Goal: Communication & Community: Answer question/provide support

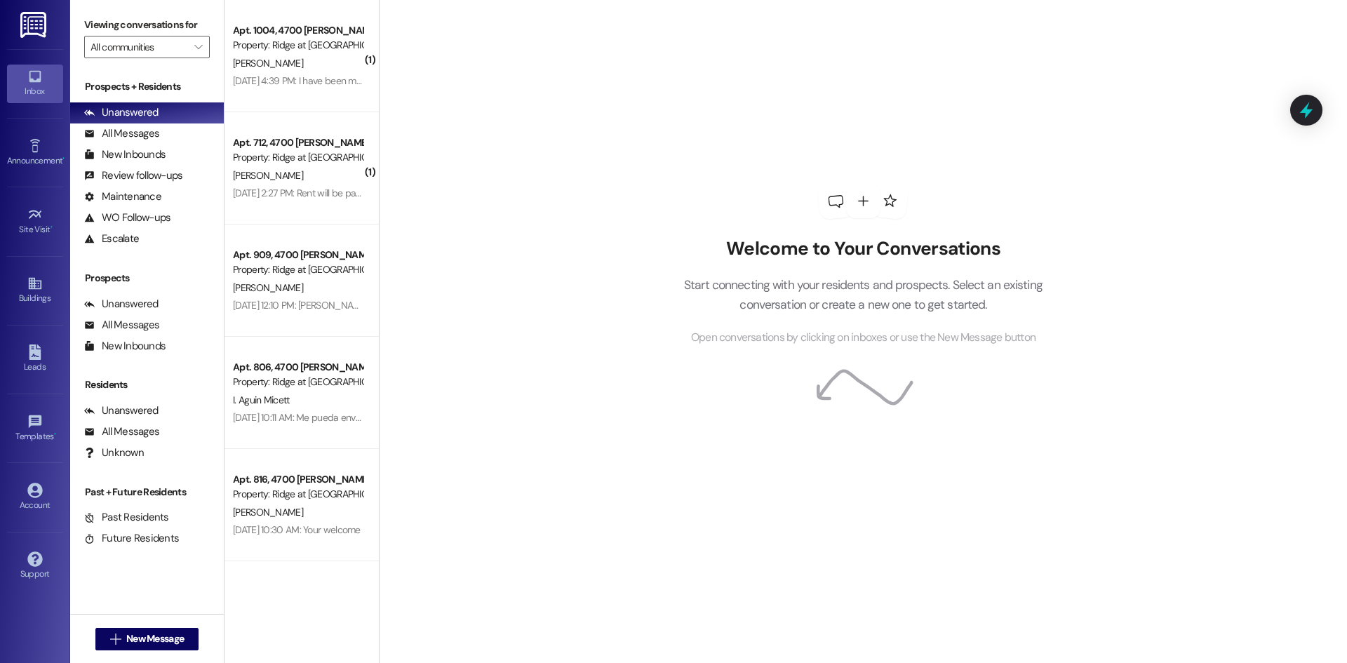
click at [293, 55] on div "[PERSON_NAME]" at bounding box center [297, 64] width 133 height 18
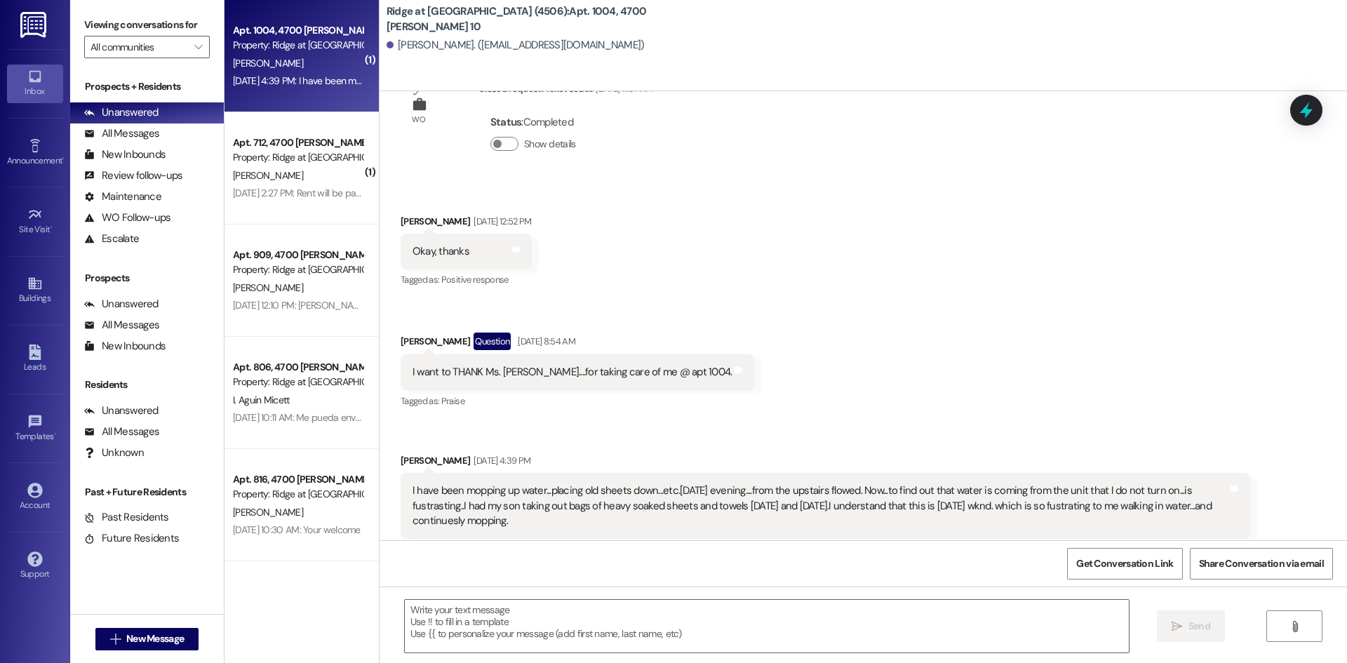
scroll to position [14798, 0]
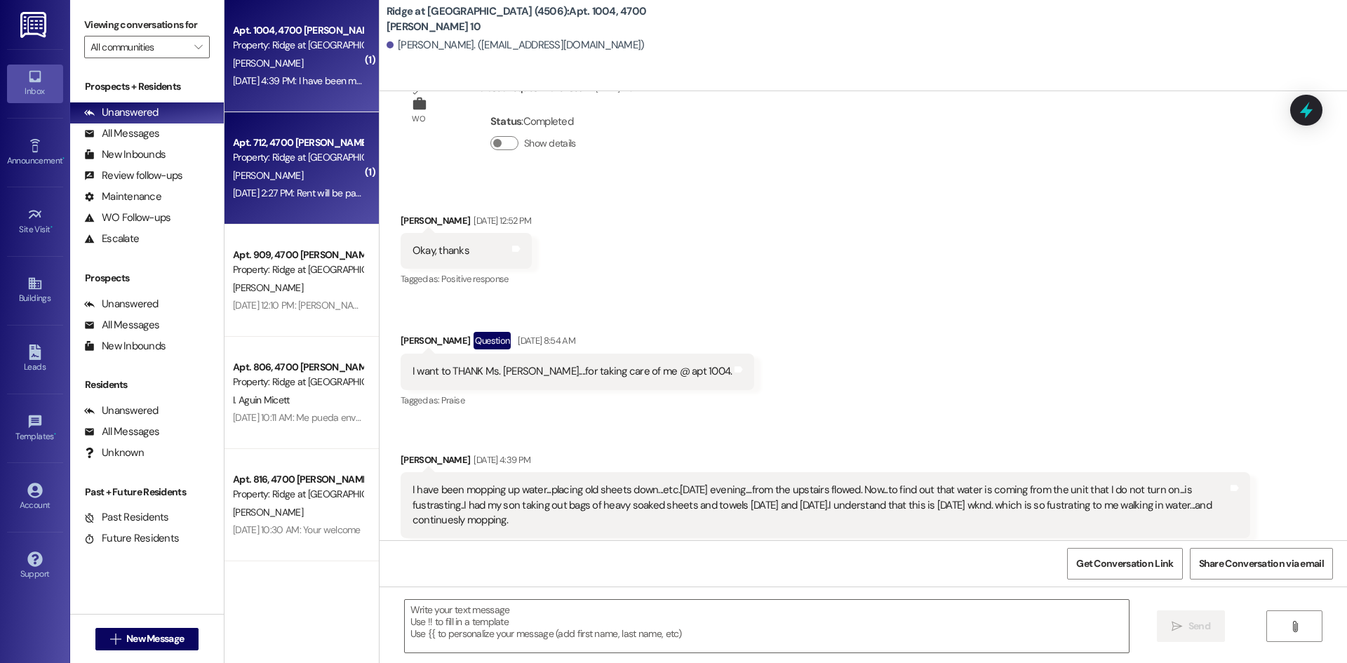
click at [330, 182] on div "[PERSON_NAME]" at bounding box center [297, 176] width 133 height 18
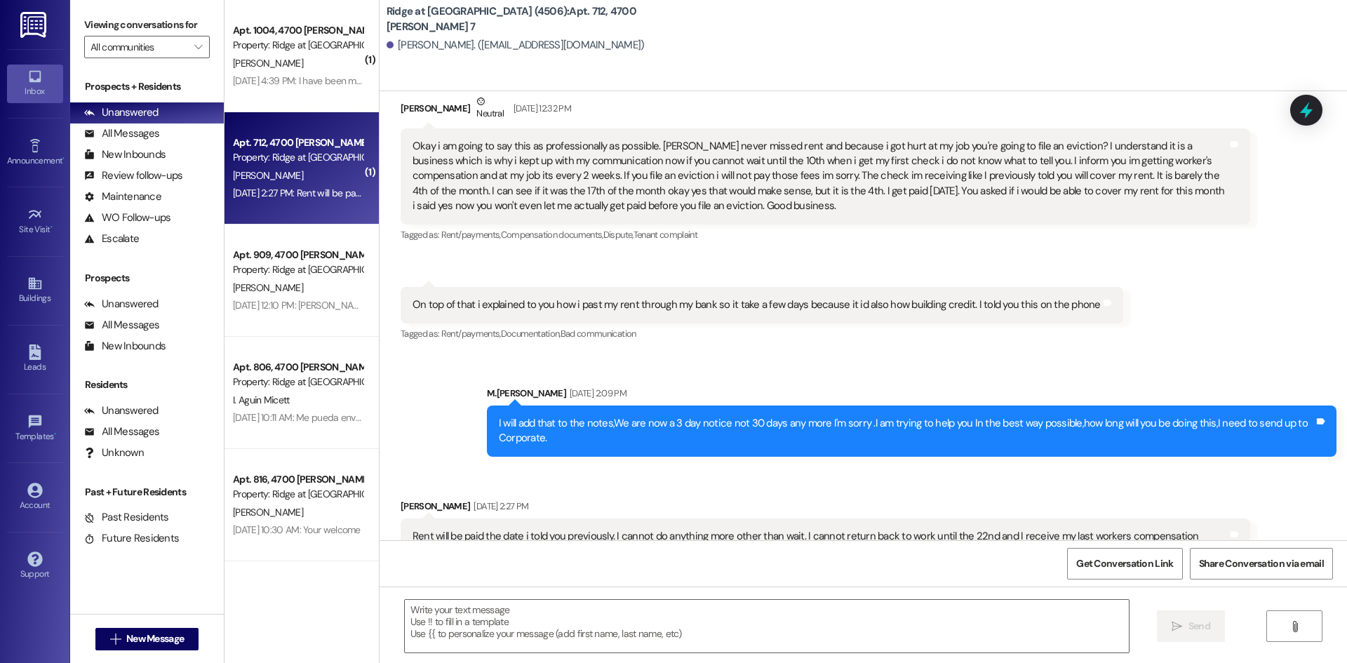
scroll to position [10948, 0]
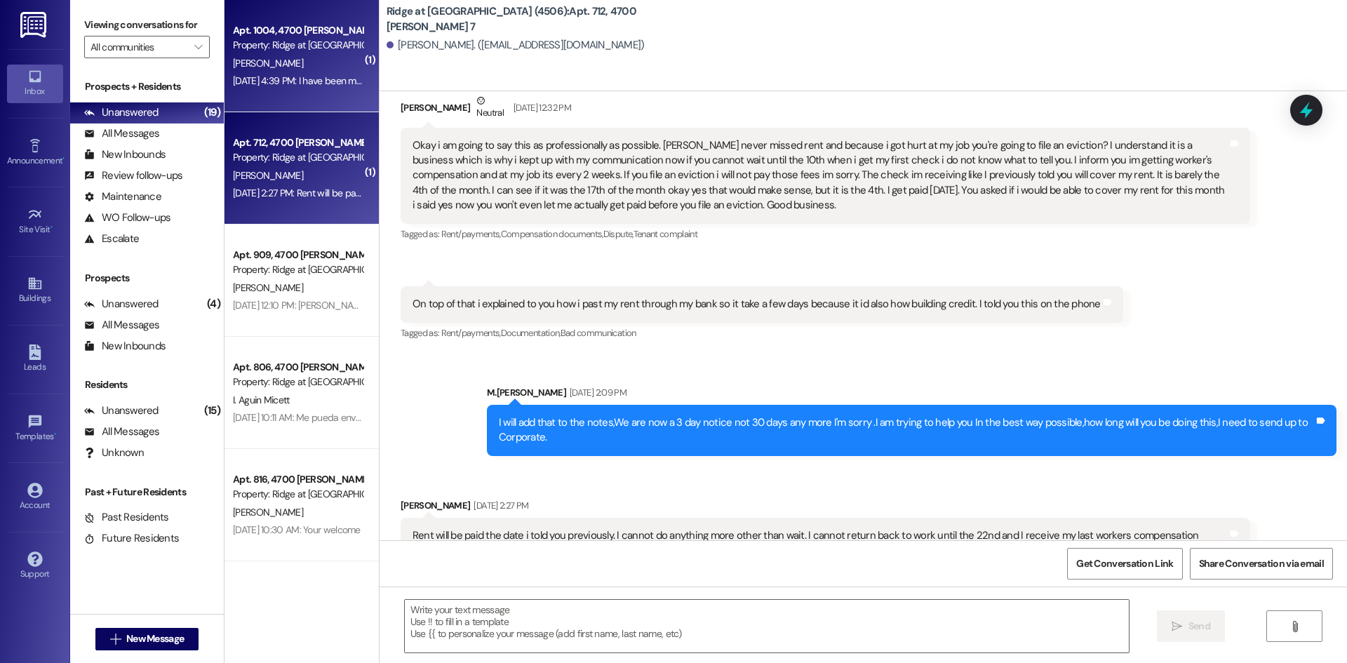
click at [292, 85] on div "[DATE] 4:39 PM: I have been mopping up water...placing old sheets down...etc.[D…" at bounding box center [1038, 80] width 1611 height 13
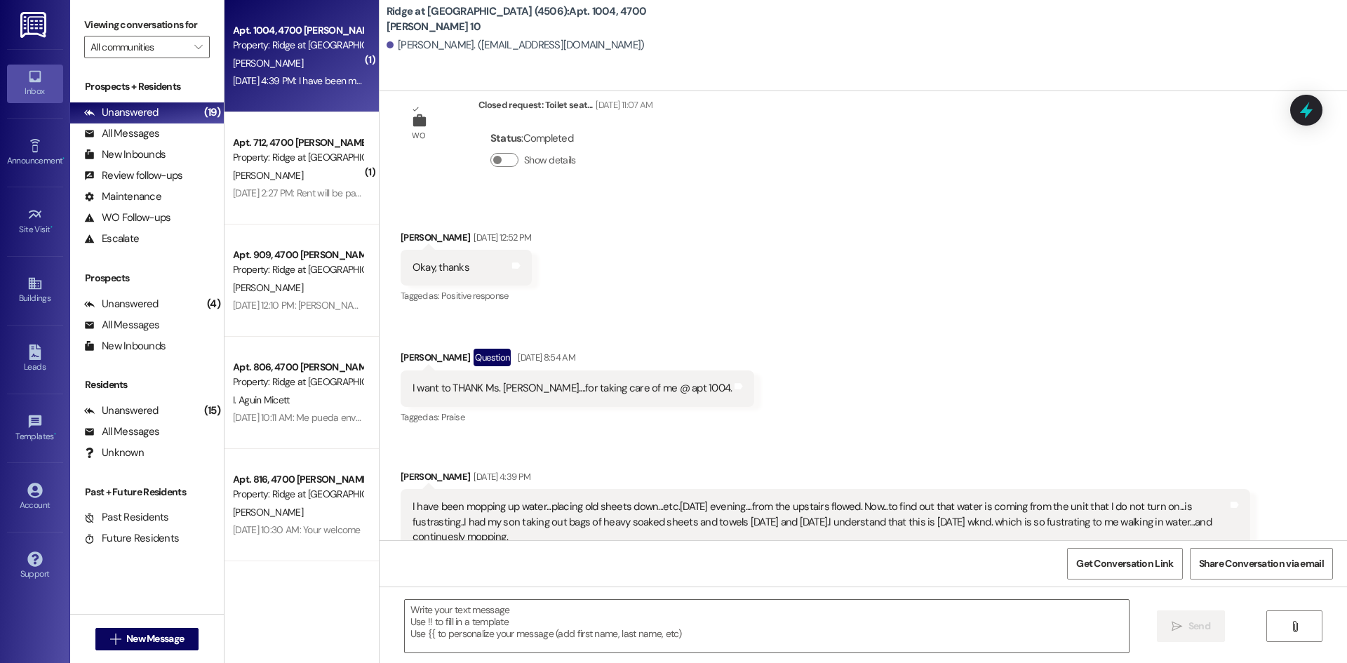
scroll to position [14797, 0]
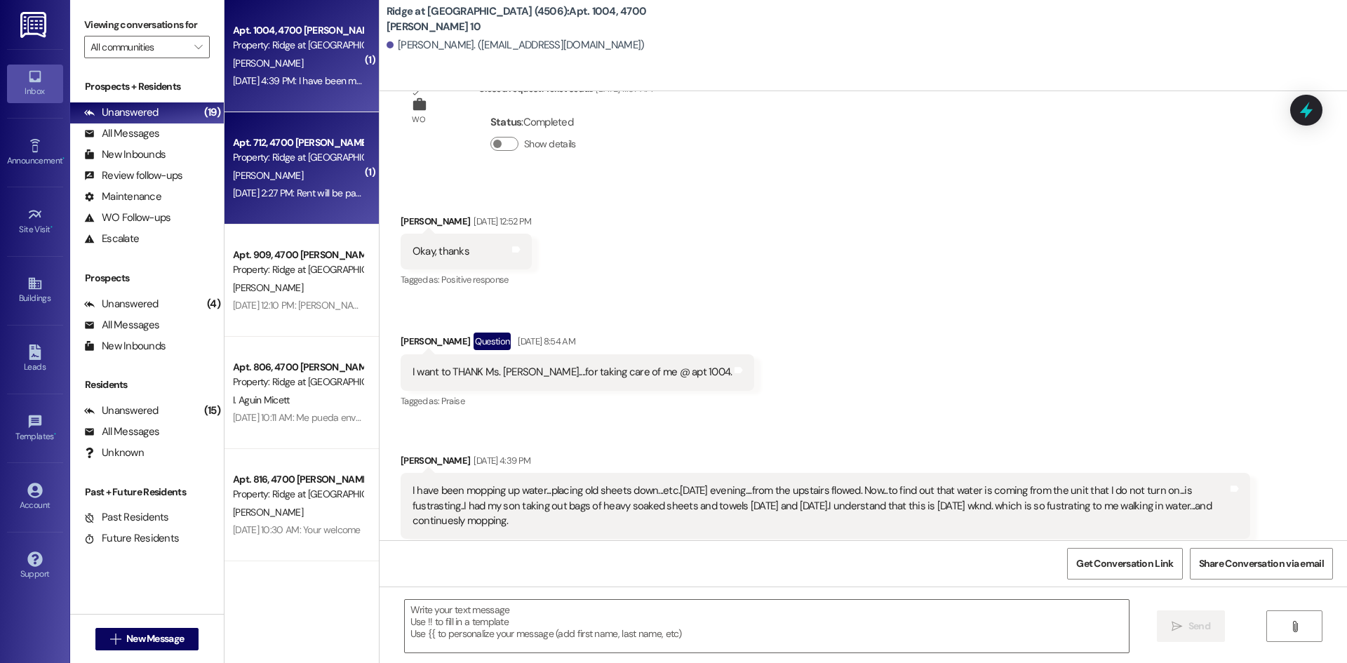
click at [309, 149] on div "Apt. 712, 4700 [PERSON_NAME] 7" at bounding box center [298, 142] width 130 height 15
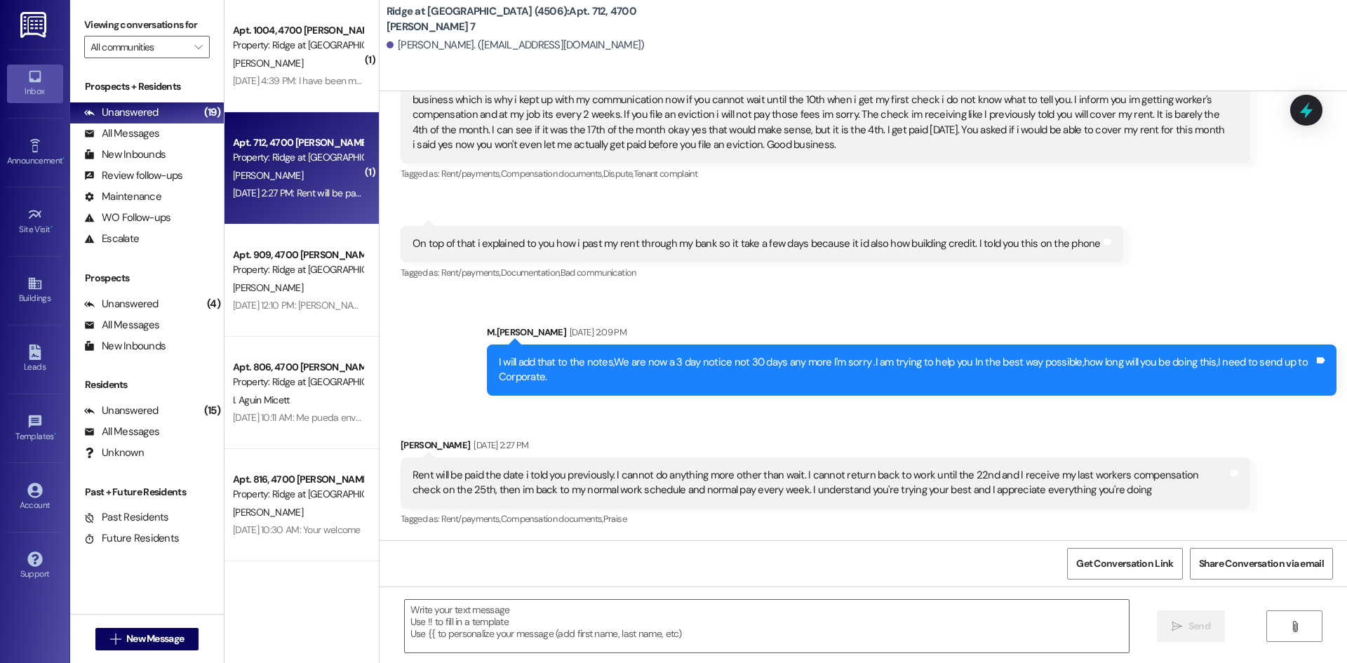
scroll to position [10947, 0]
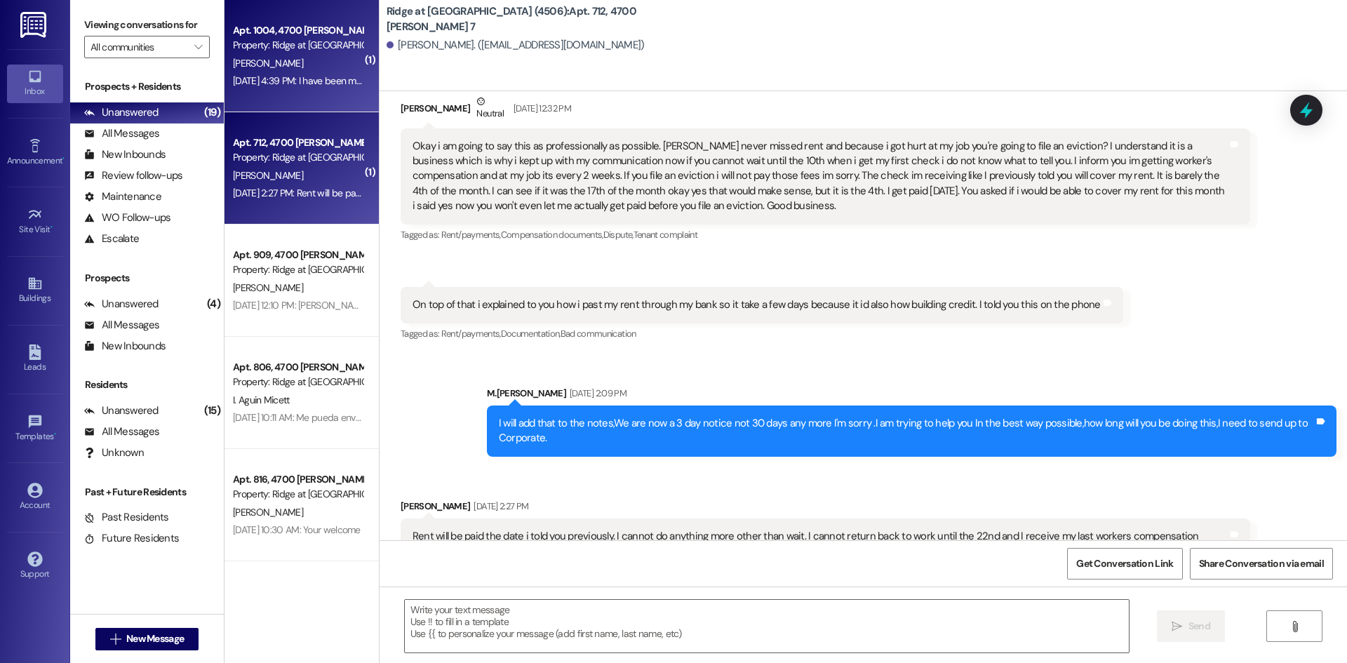
click at [320, 65] on div "[PERSON_NAME]" at bounding box center [297, 64] width 133 height 18
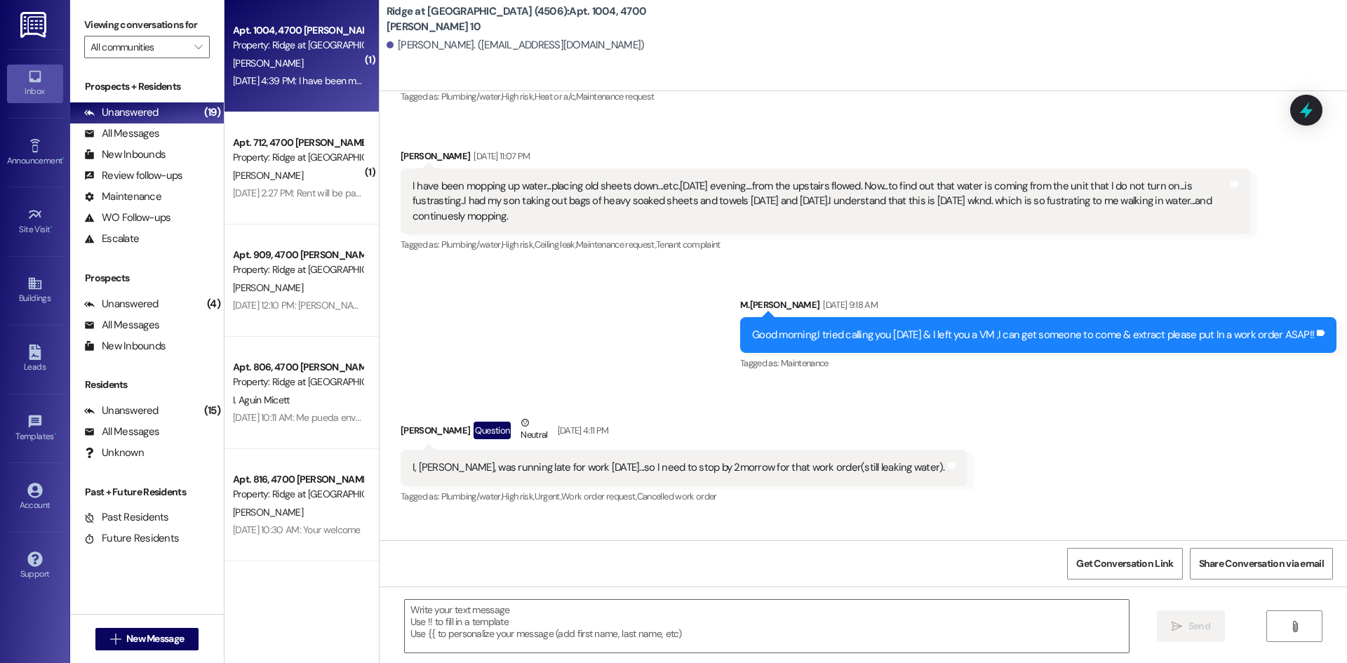
scroll to position [14797, 0]
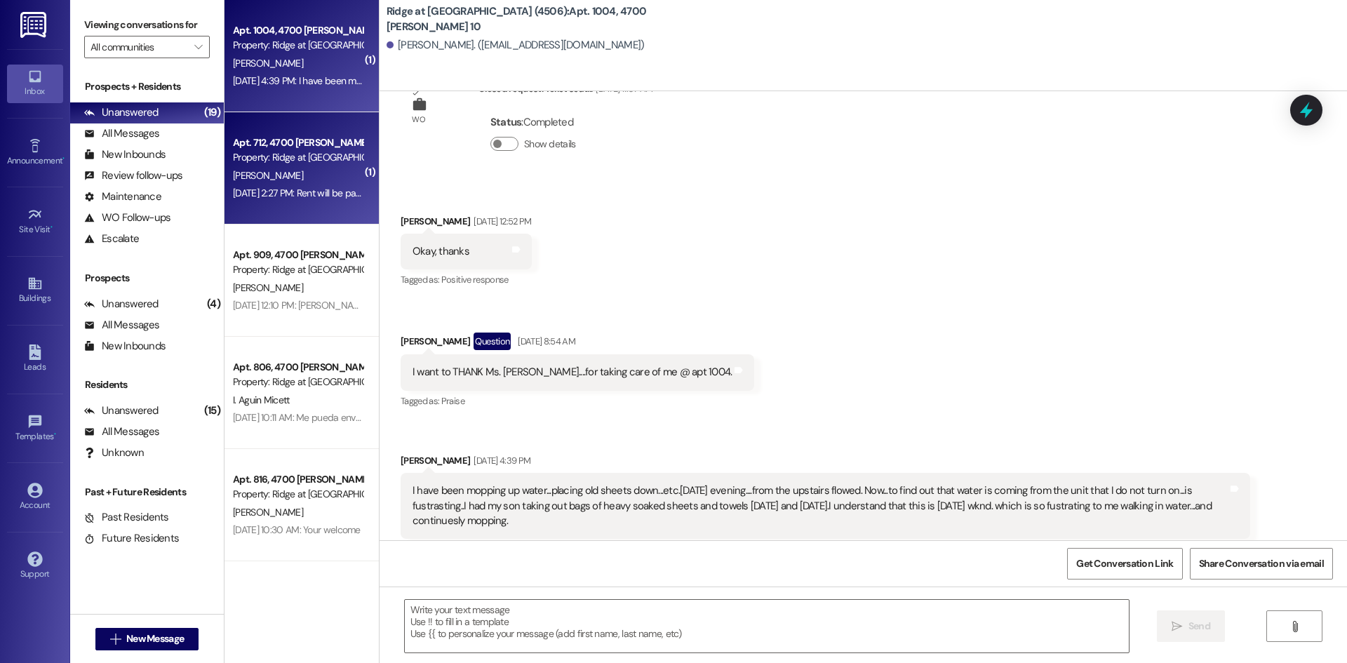
click at [294, 171] on div "[PERSON_NAME]" at bounding box center [297, 176] width 133 height 18
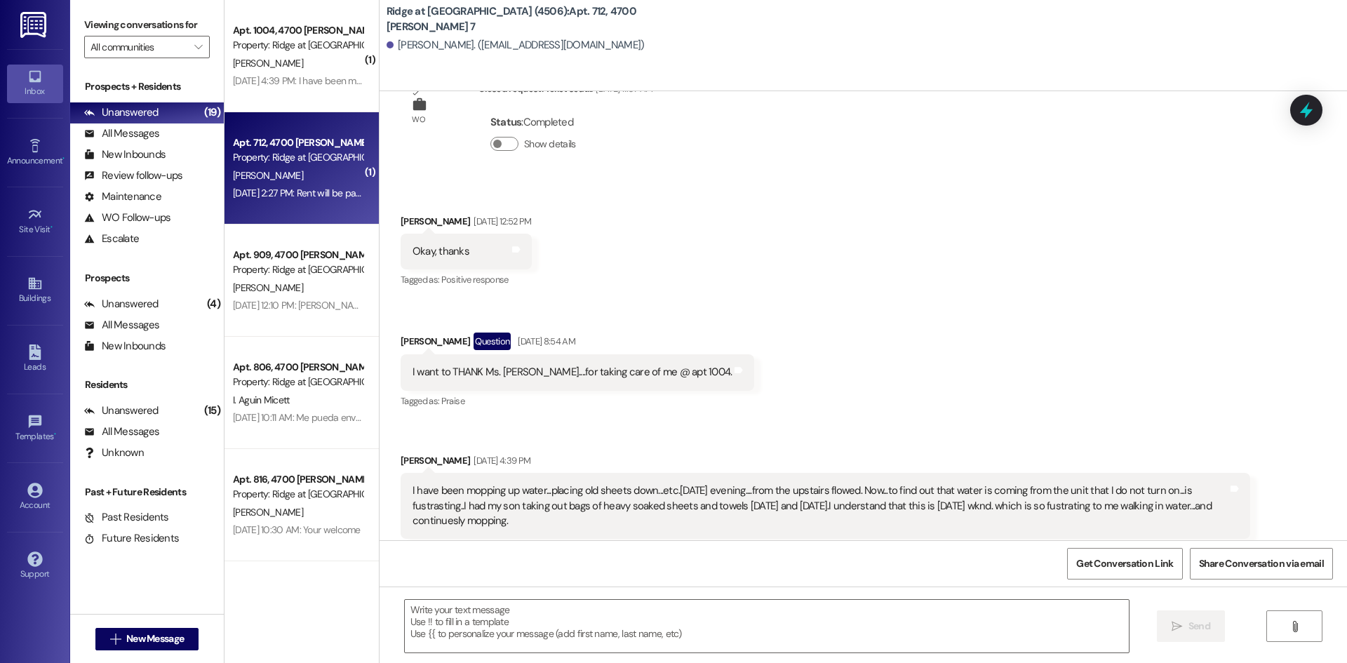
scroll to position [10947, 0]
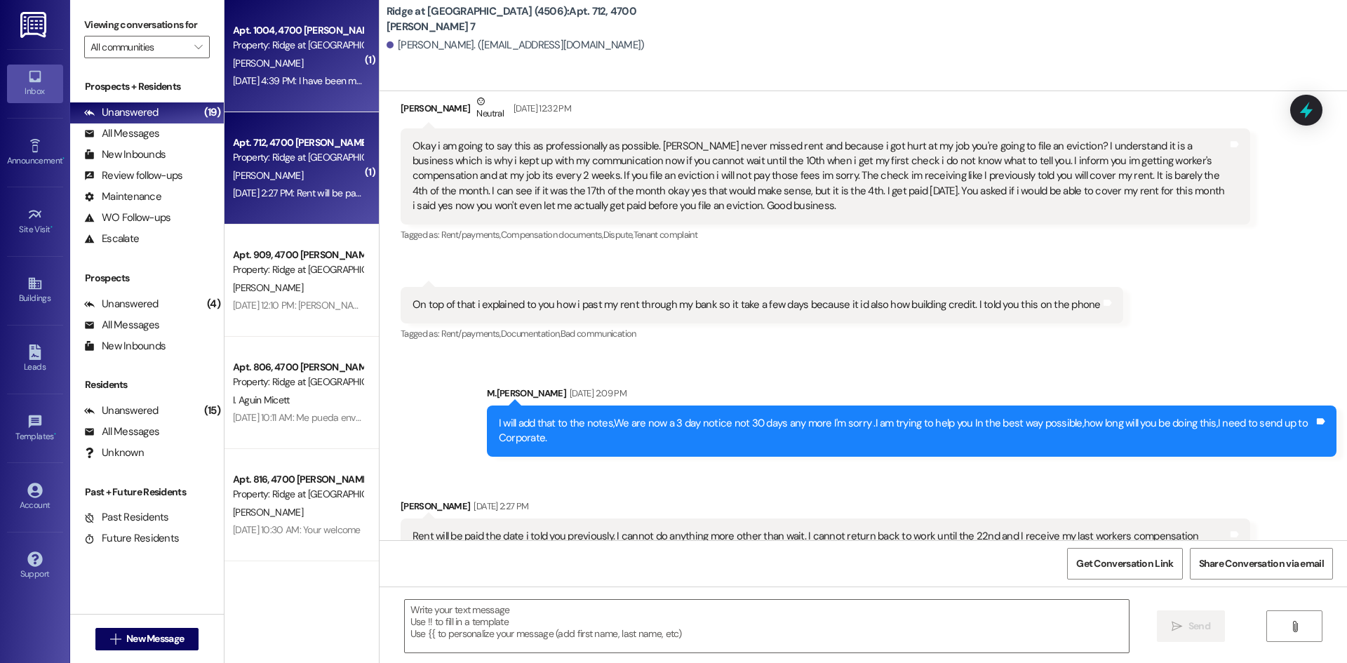
click at [309, 73] on div "[DATE] 4:39 PM: I have been mopping up water...placing old sheets down...etc.[D…" at bounding box center [297, 81] width 133 height 18
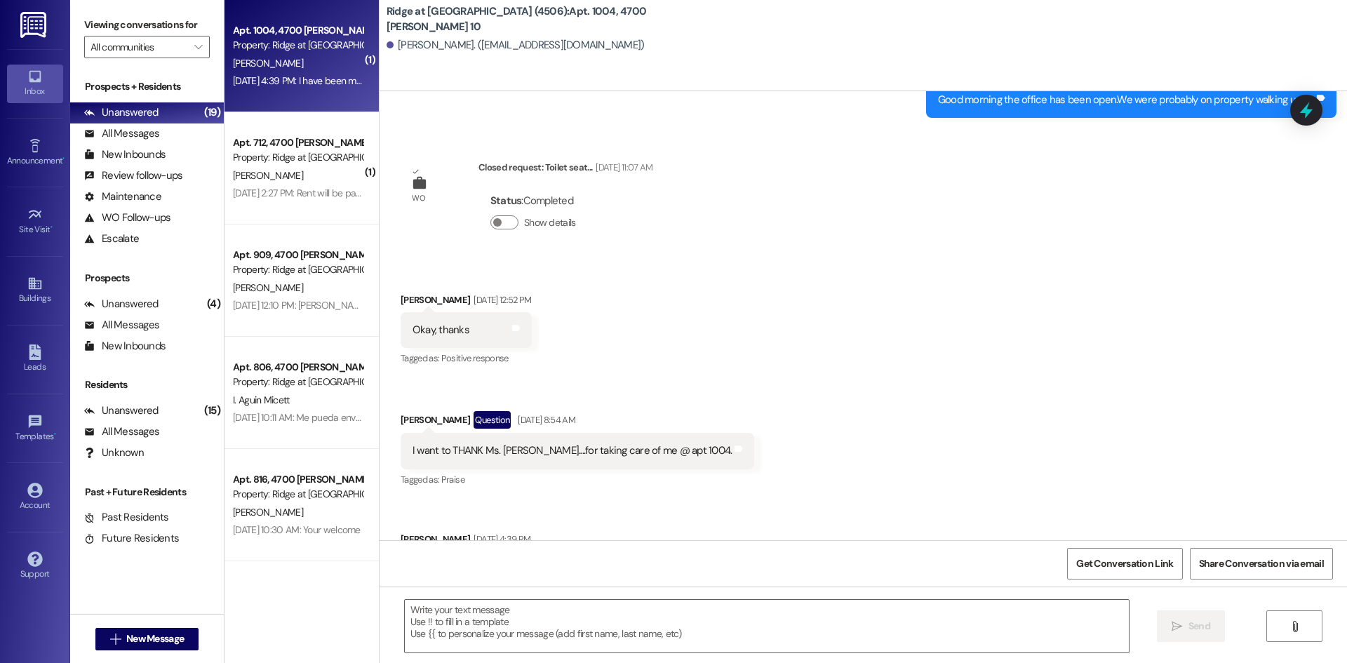
scroll to position [14797, 0]
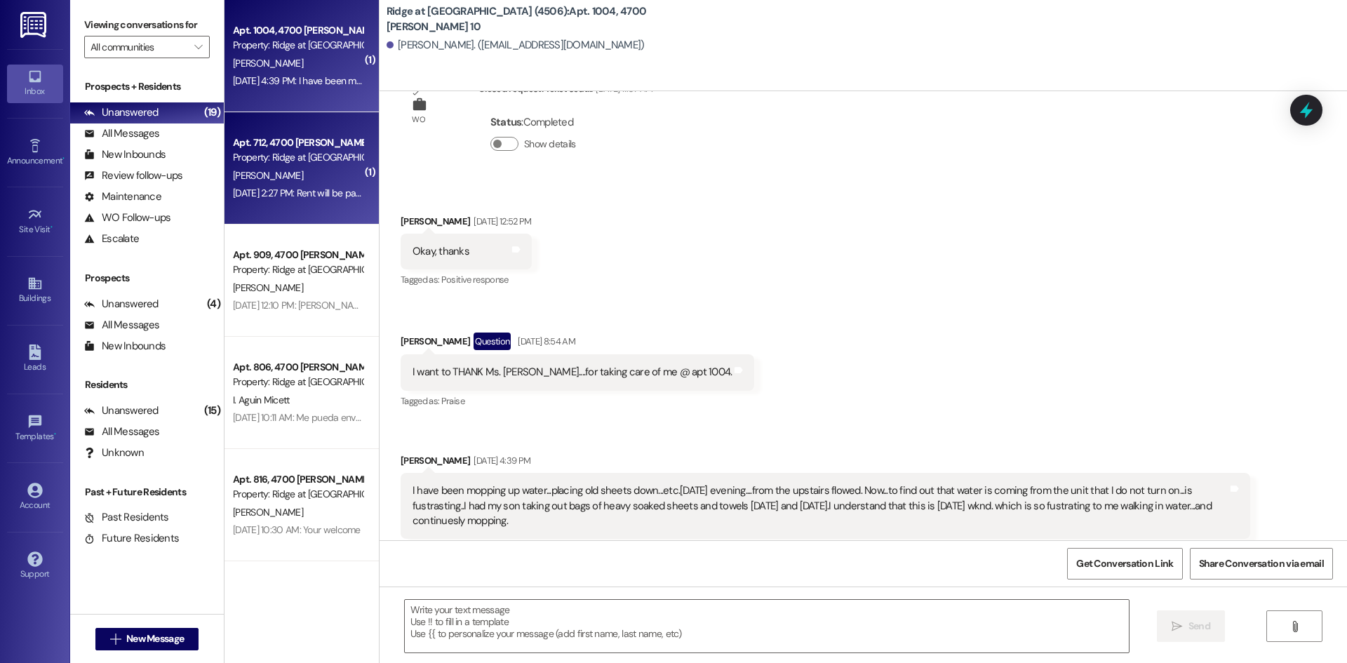
click at [320, 172] on div "[PERSON_NAME]" at bounding box center [297, 176] width 133 height 18
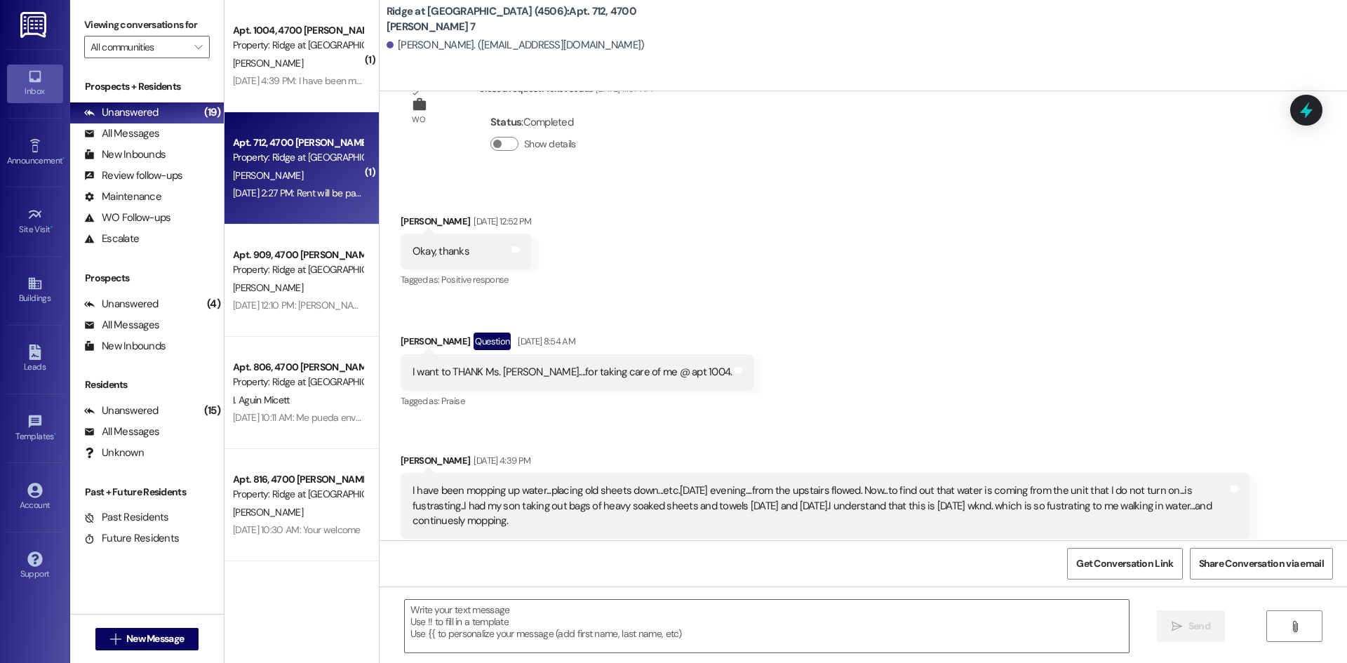
scroll to position [10947, 0]
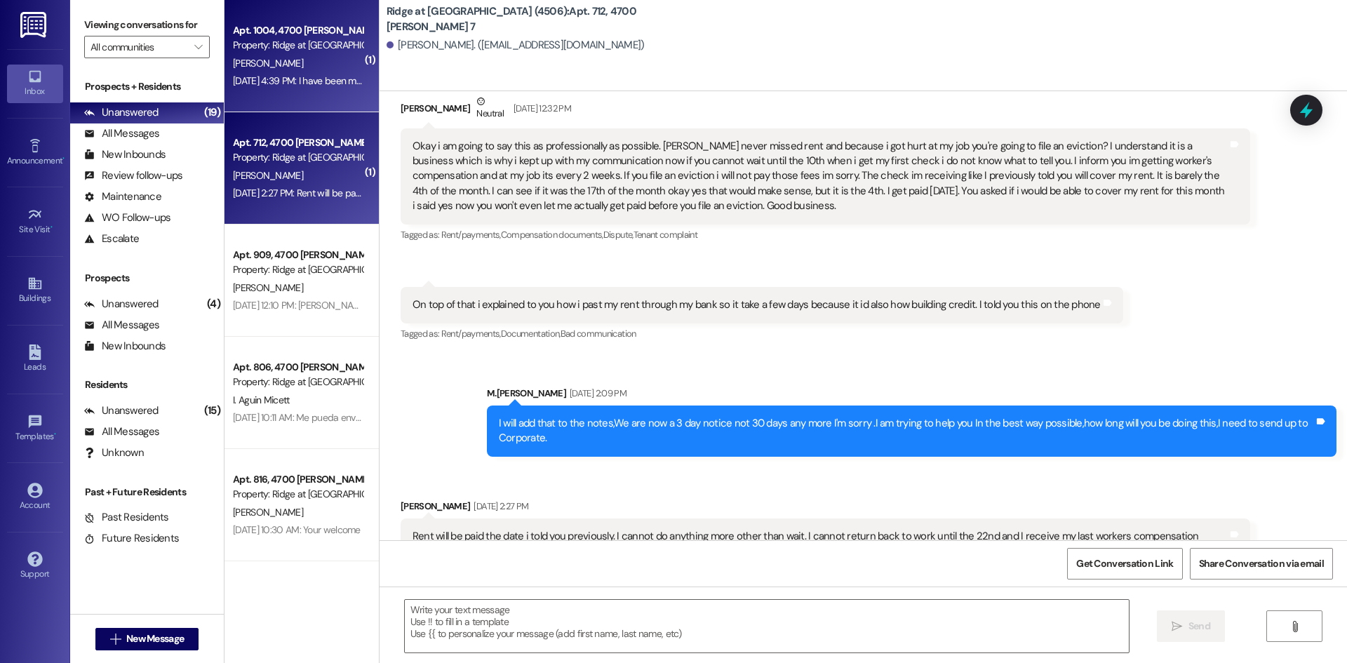
click at [327, 51] on div "Property: Ridge at [GEOGRAPHIC_DATA] (4506)" at bounding box center [298, 45] width 130 height 15
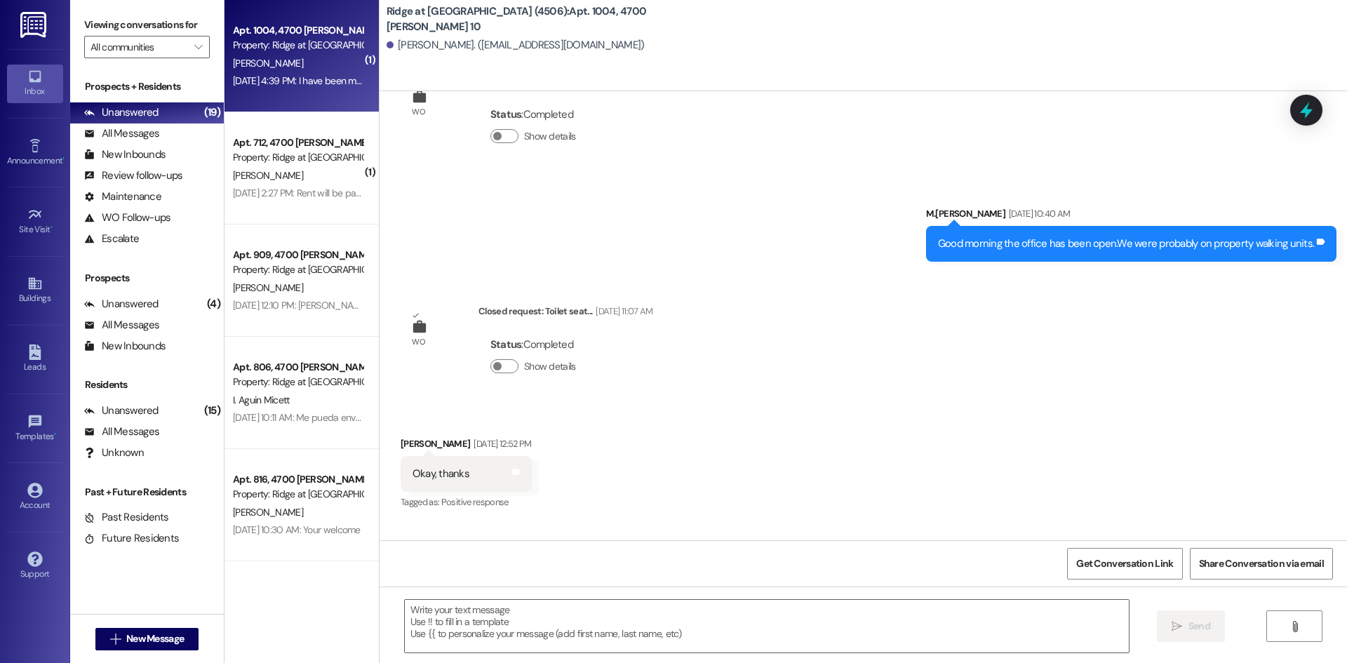
scroll to position [14797, 0]
